Goal: Task Accomplishment & Management: Complete application form

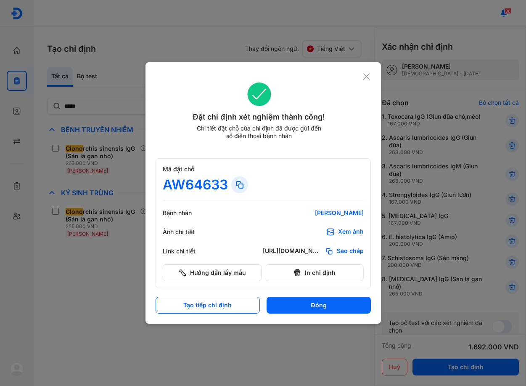
scroll to position [42, 0]
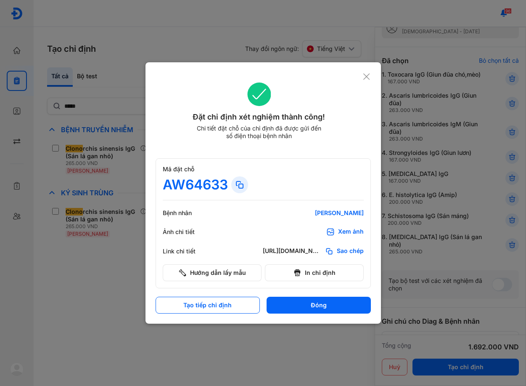
click at [366, 75] on use at bounding box center [367, 76] width 6 height 6
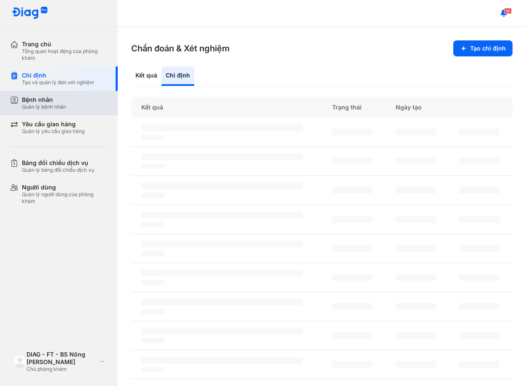
click at [59, 111] on div "Bệnh nhân Quản lý bệnh nhân" at bounding box center [64, 103] width 108 height 24
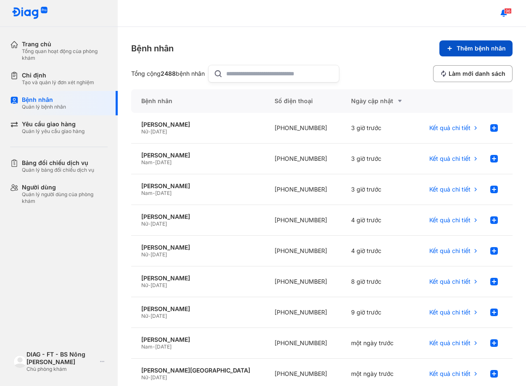
click at [481, 48] on span "Thêm bệnh nhân" at bounding box center [481, 49] width 49 height 8
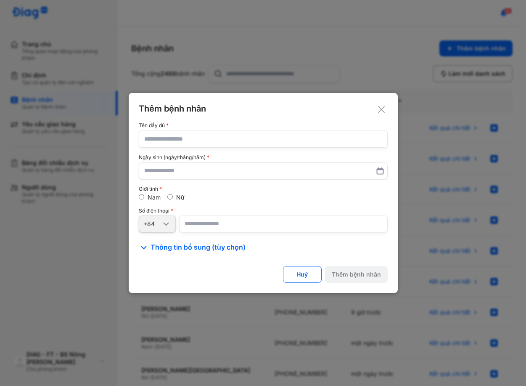
click at [186, 131] on input "text" at bounding box center [263, 138] width 238 height 17
click at [204, 138] on input "text" at bounding box center [263, 138] width 238 height 17
click at [378, 108] on icon at bounding box center [381, 109] width 8 height 8
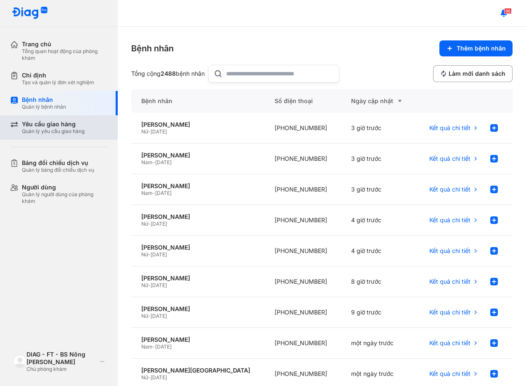
click at [66, 132] on div "Quản lý yêu cầu giao hàng" at bounding box center [53, 131] width 63 height 7
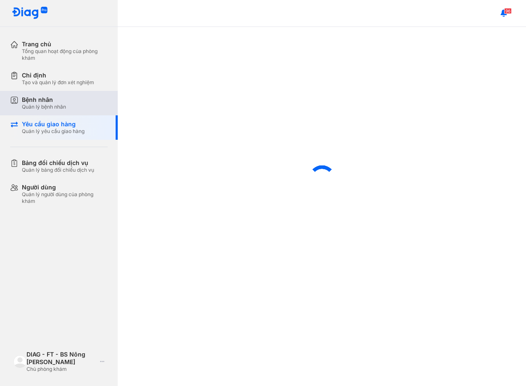
click at [67, 104] on div "Bệnh nhân Quản lý bệnh nhân" at bounding box center [65, 103] width 86 height 14
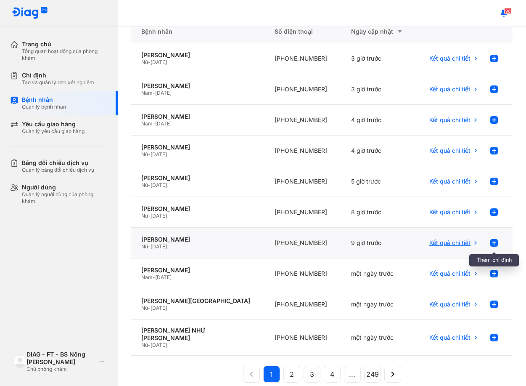
scroll to position [84, 0]
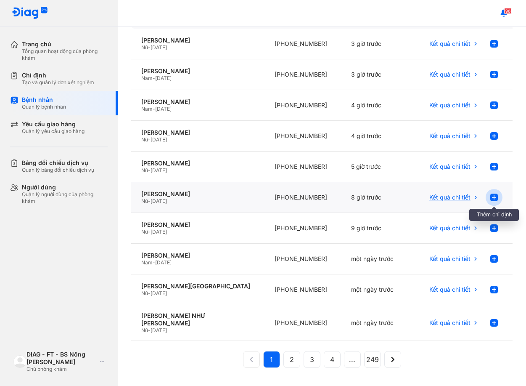
click at [491, 195] on use at bounding box center [495, 198] width 8 height 8
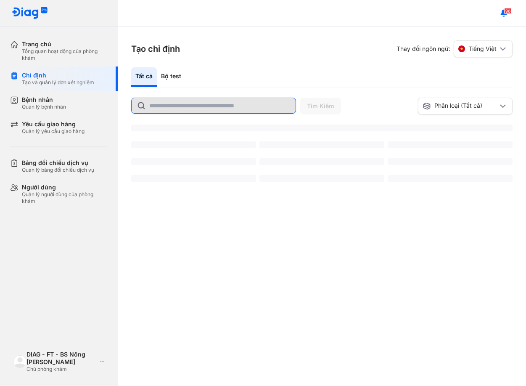
click at [237, 107] on input "text" at bounding box center [219, 105] width 141 height 15
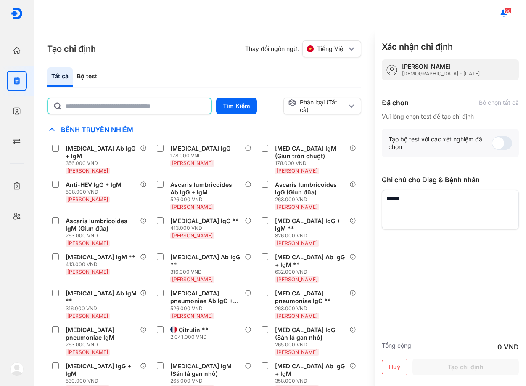
click at [237, 107] on div "Tìm Kiếm" at bounding box center [163, 106] width 233 height 17
click at [237, 107] on button "Tìm Kiếm" at bounding box center [236, 106] width 41 height 17
click at [174, 117] on div "Tìm Kiếm Phân loại (Tất cả) Lưu làm chế độ xem mặc định Chỉ định nhiều nhất Bện…" at bounding box center [204, 242] width 314 height 288
click at [174, 111] on input "text" at bounding box center [135, 105] width 141 height 15
type input "****"
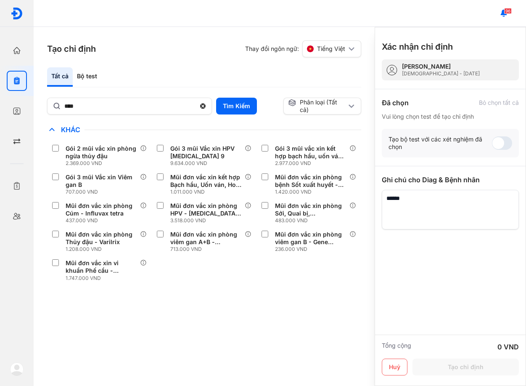
drag, startPoint x: 273, startPoint y: 294, endPoint x: 262, endPoint y: 278, distance: 19.4
click at [273, 294] on div "Chỉ định nhiều nhất Bệnh Truyền Nhiễm Chẩn Đoán Hình Ảnh Chất Gây Nghiện COVID …" at bounding box center [204, 210] width 314 height 170
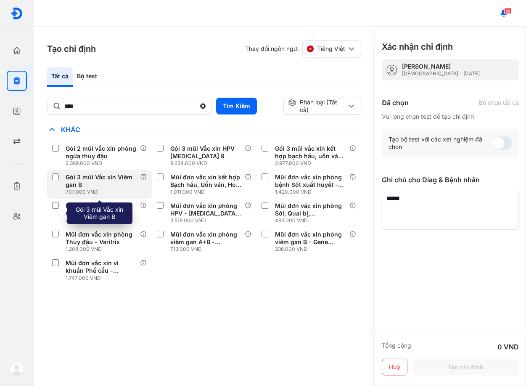
click at [94, 187] on div "Gói 3 mũi Vắc xin Viêm gan B" at bounding box center [101, 180] width 71 height 15
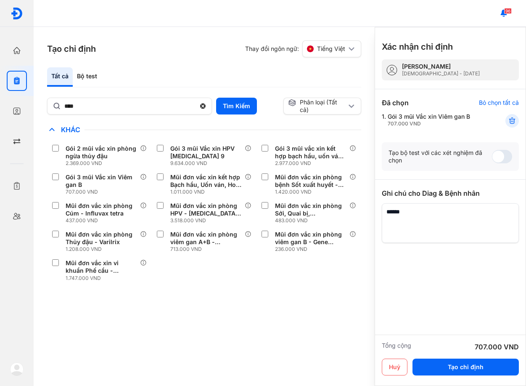
click at [475, 377] on div "Huỷ Tạo chỉ định" at bounding box center [450, 368] width 137 height 20
click at [476, 373] on button "Tạo chỉ định" at bounding box center [466, 366] width 106 height 17
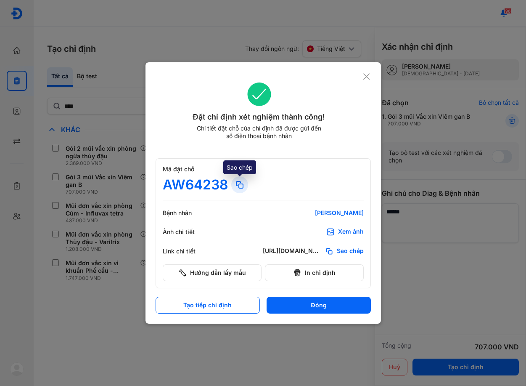
click at [238, 187] on icon at bounding box center [240, 185] width 10 height 10
click at [244, 186] on icon at bounding box center [240, 185] width 10 height 10
click at [368, 75] on icon at bounding box center [367, 76] width 8 height 8
